Goal: Information Seeking & Learning: Check status

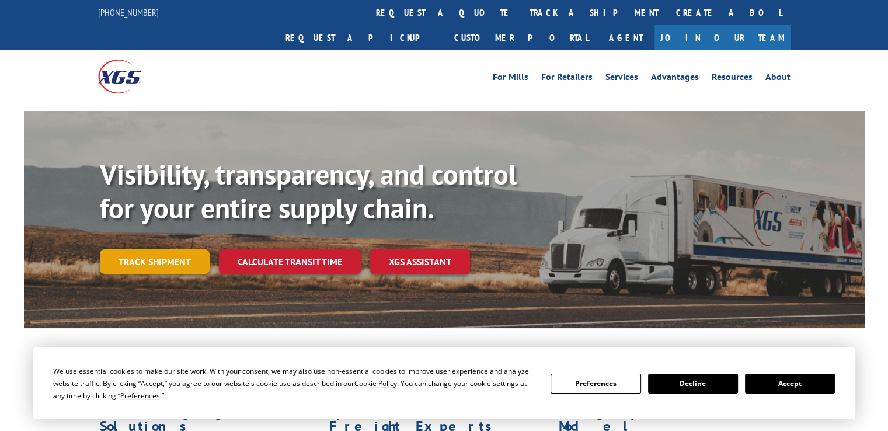
click at [191, 249] on link "Track shipment" at bounding box center [155, 261] width 110 height 25
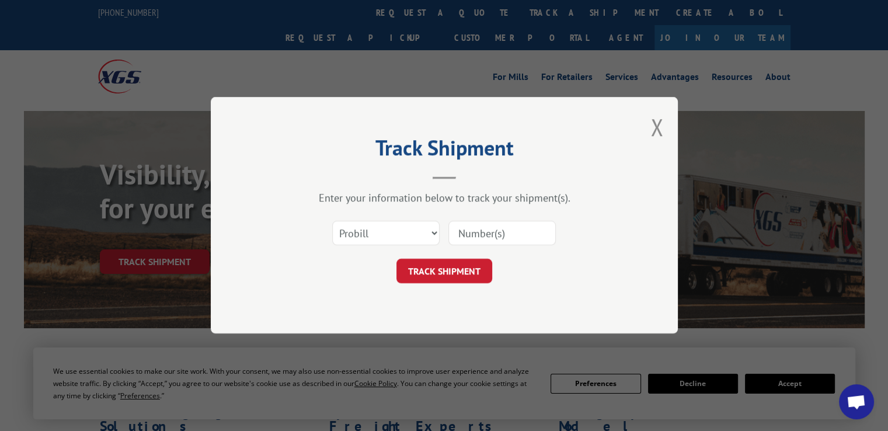
drag, startPoint x: 481, startPoint y: 232, endPoint x: 484, endPoint y: 239, distance: 8.1
click at [481, 232] on input at bounding box center [502, 233] width 107 height 25
type input "17355483"
click at [471, 266] on button "TRACK SHIPMENT" at bounding box center [445, 271] width 96 height 25
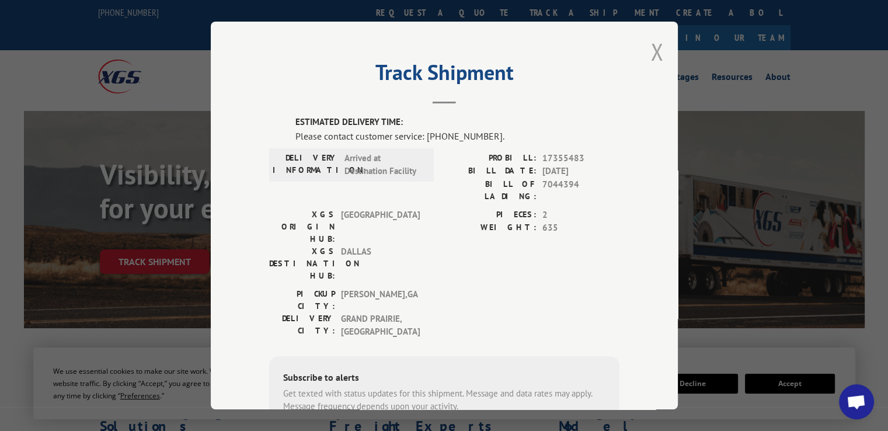
click at [652, 51] on button "Close modal" at bounding box center [657, 51] width 13 height 31
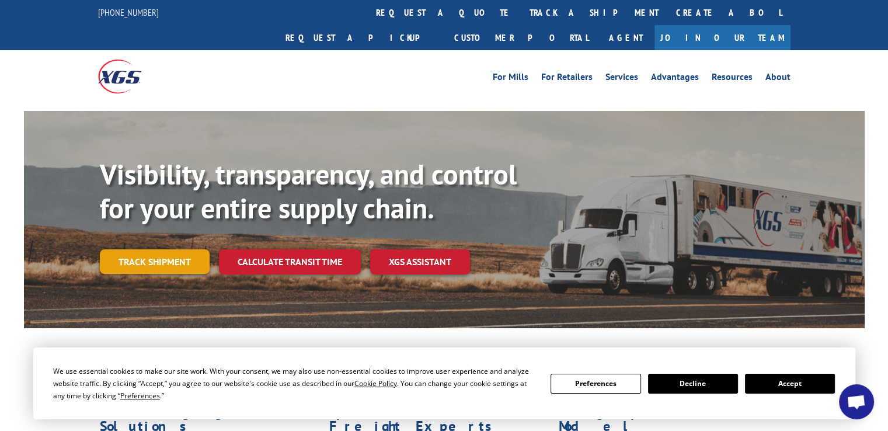
drag, startPoint x: 171, startPoint y: 234, endPoint x: 187, endPoint y: 238, distance: 17.0
click at [171, 249] on link "Track shipment" at bounding box center [155, 261] width 110 height 25
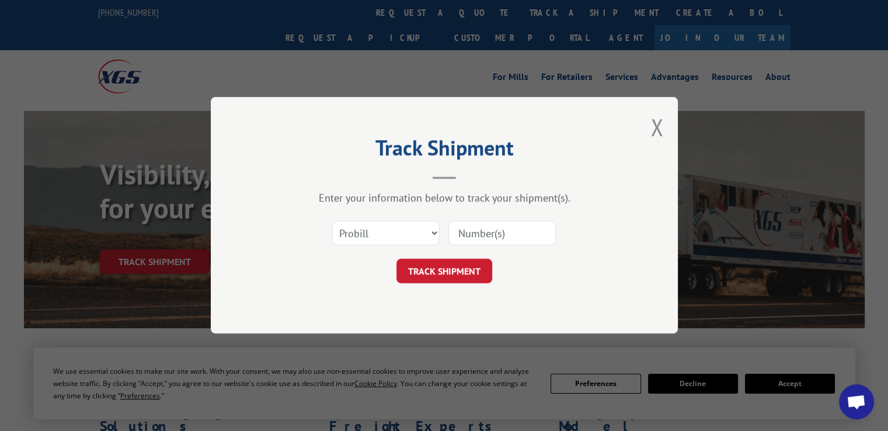
click at [495, 239] on input at bounding box center [502, 233] width 107 height 25
type input "17355483"
click at [468, 263] on button "TRACK SHIPMENT" at bounding box center [445, 271] width 96 height 25
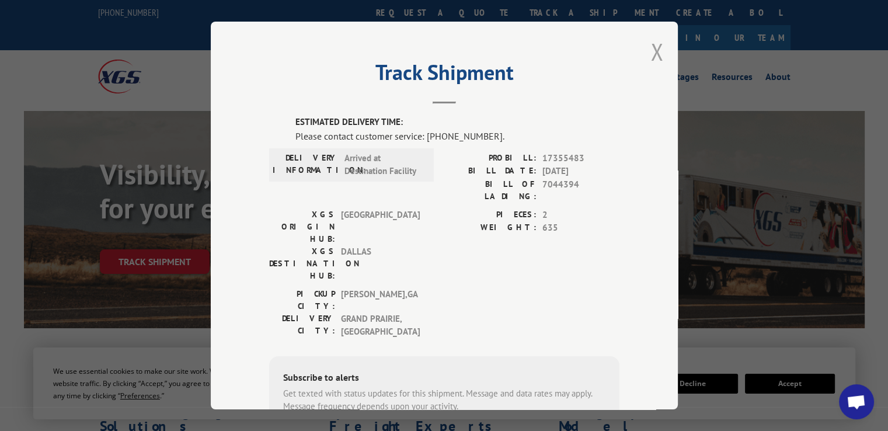
click at [652, 50] on button "Close modal" at bounding box center [657, 51] width 13 height 31
